Goal: Task Accomplishment & Management: Use online tool/utility

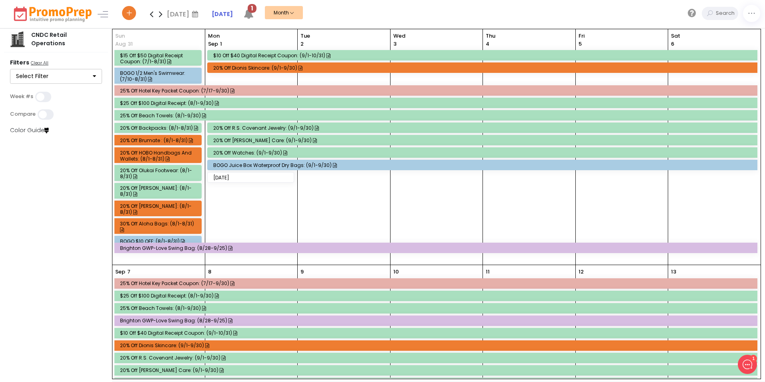
click at [150, 12] on icon at bounding box center [151, 14] width 9 height 16
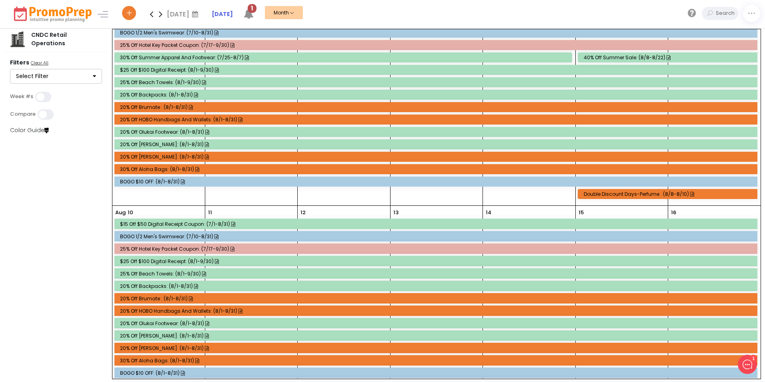
scroll to position [240, 0]
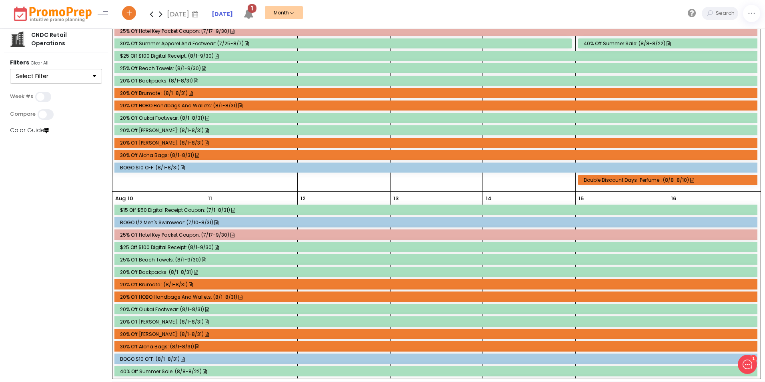
click at [614, 44] on div "40% off Summer Sale: (8/8-8/22)" at bounding box center [669, 43] width 171 height 6
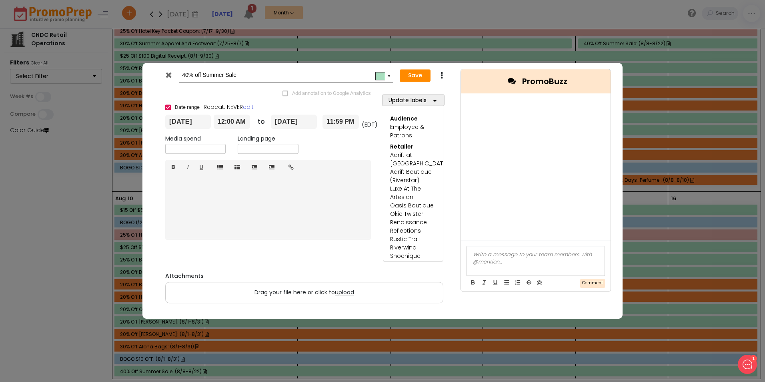
click at [290, 121] on input "[DATE]" at bounding box center [294, 121] width 46 height 14
click at [341, 210] on td "28" at bounding box center [338, 211] width 14 height 12
type input "[DATE]"
click at [406, 80] on button "Save" at bounding box center [415, 75] width 31 height 13
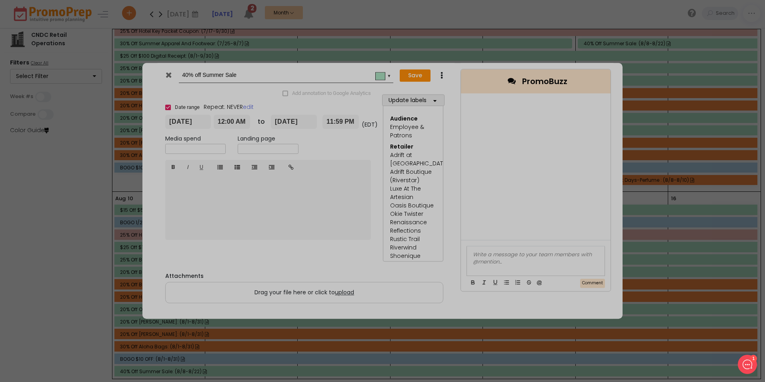
type input "[DATE]"
type input "00:00"
type input "[DATE]"
type input "23:59"
